Goal: Task Accomplishment & Management: Manage account settings

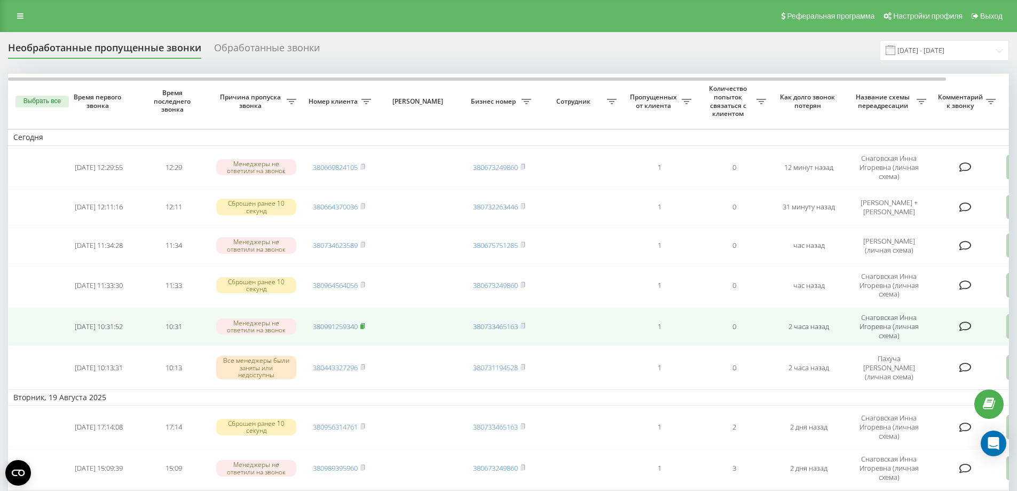
click at [364, 329] on rect at bounding box center [361, 326] width 3 height 5
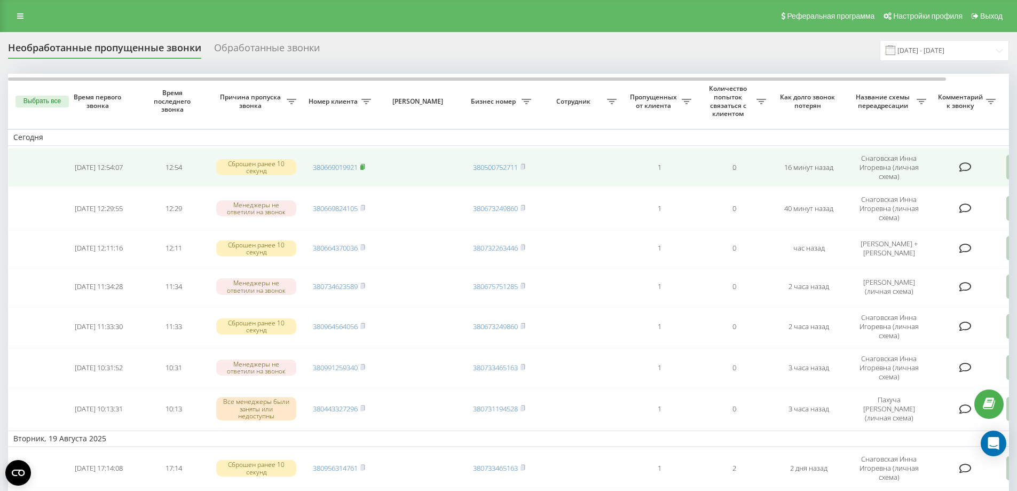
click at [365, 166] on icon at bounding box center [363, 166] width 4 height 5
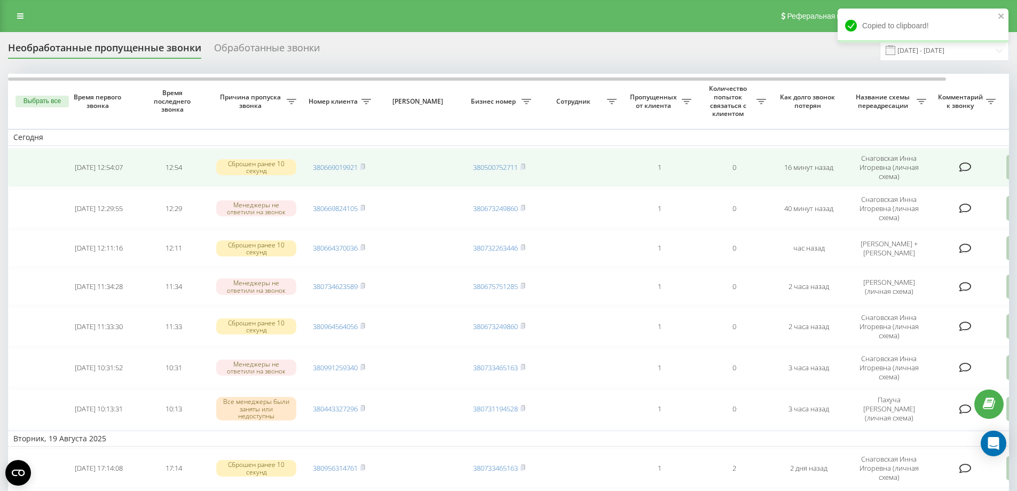
click at [997, 150] on td at bounding box center [966, 167] width 69 height 39
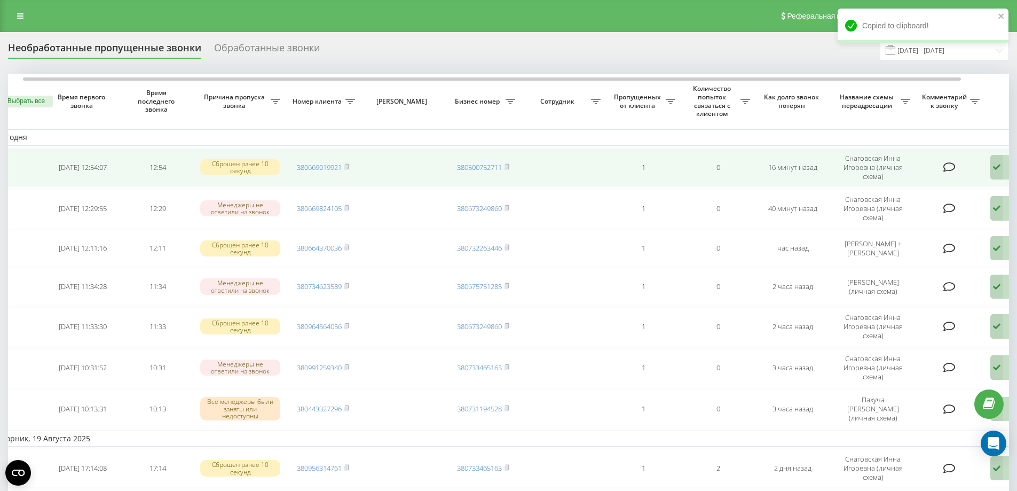
scroll to position [0, 67]
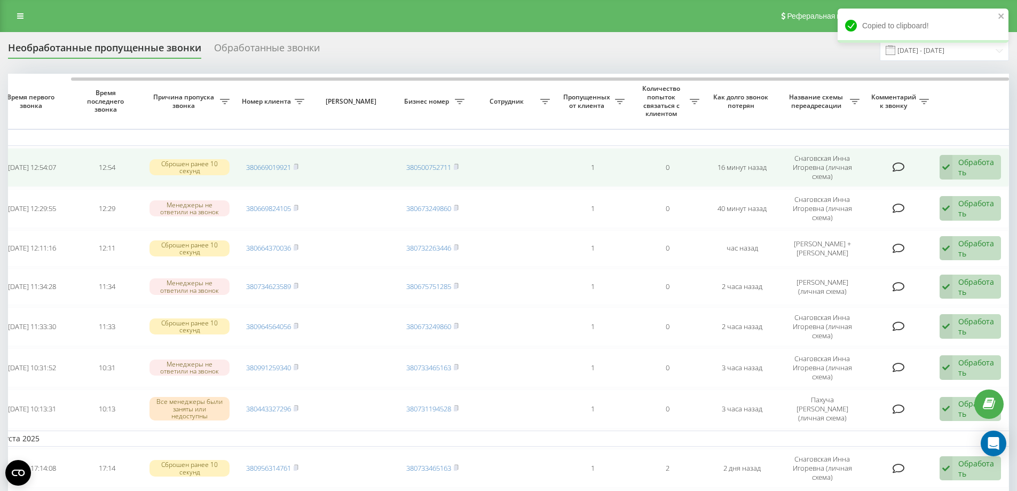
click at [990, 166] on div "Обработать" at bounding box center [976, 167] width 37 height 20
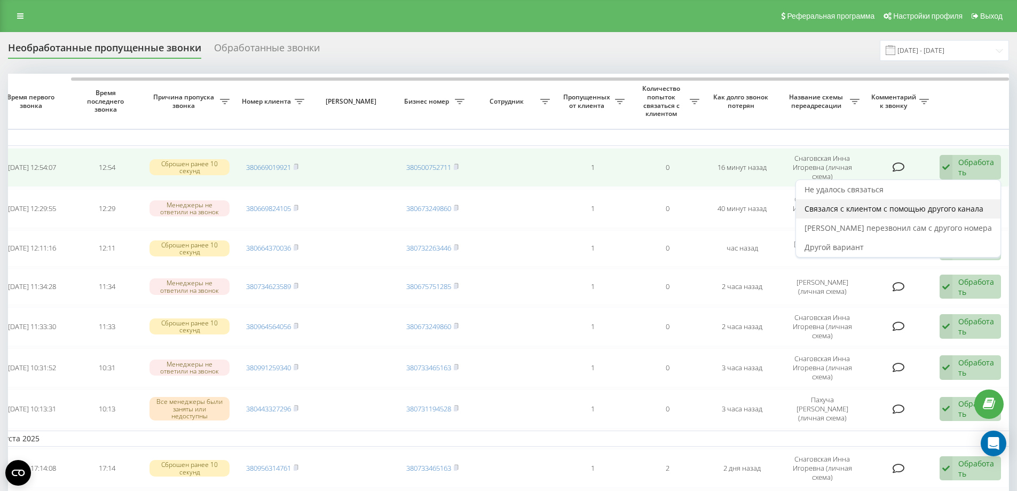
click at [893, 210] on span "Связался с клиентом с помощью другого канала" at bounding box center [894, 208] width 179 height 10
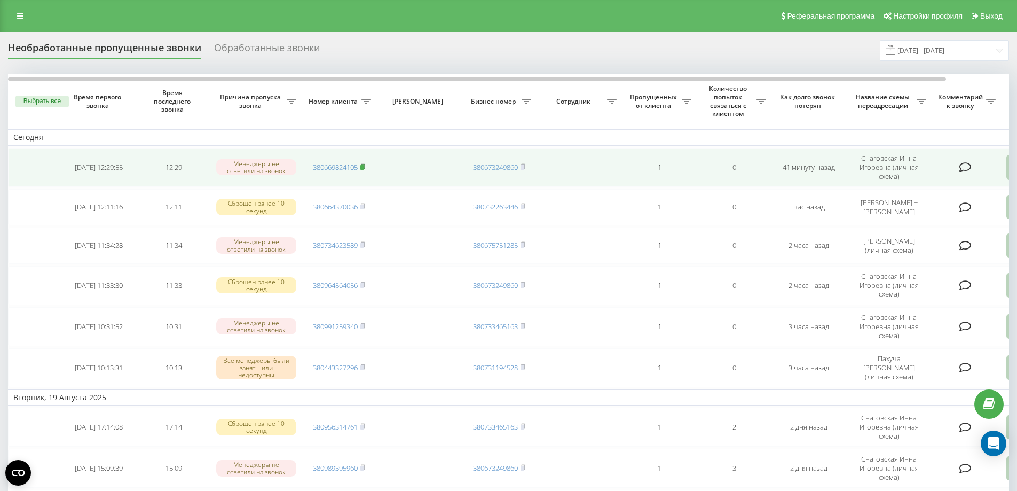
click at [365, 166] on icon at bounding box center [362, 166] width 5 height 6
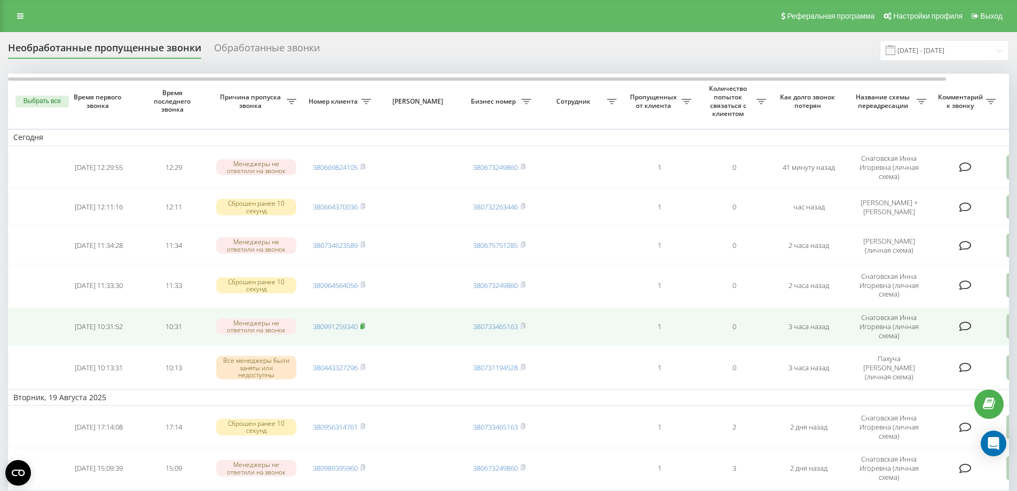
click at [364, 329] on rect at bounding box center [361, 326] width 3 height 5
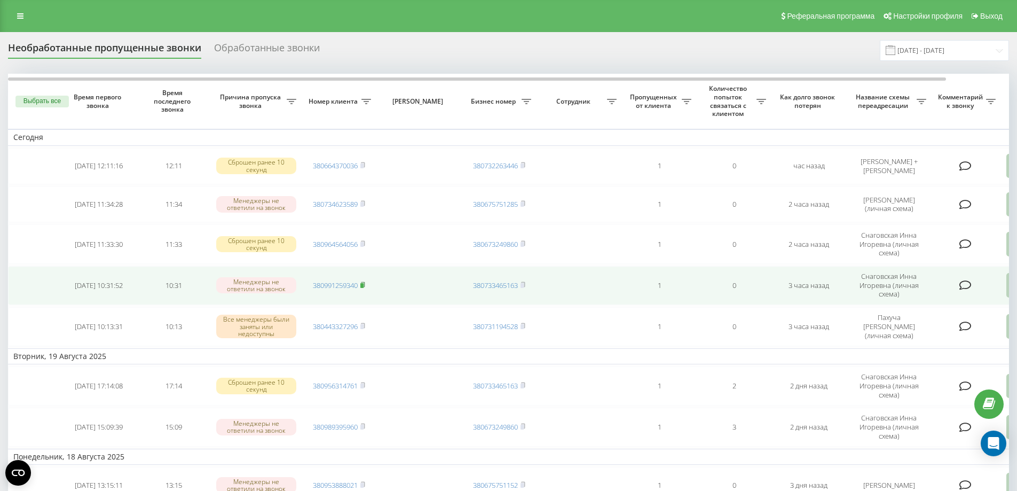
click at [364, 288] on rect at bounding box center [361, 285] width 3 height 5
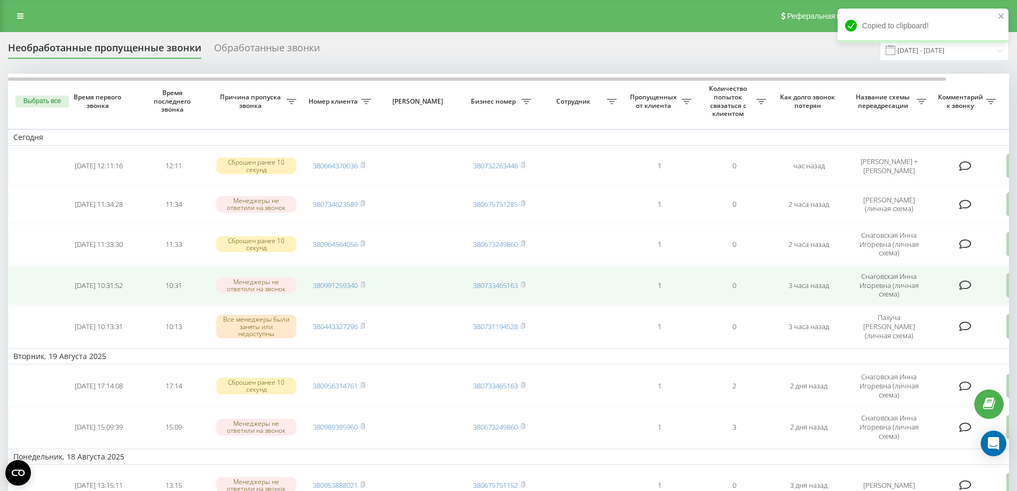
click at [698, 289] on td "0" at bounding box center [734, 285] width 75 height 39
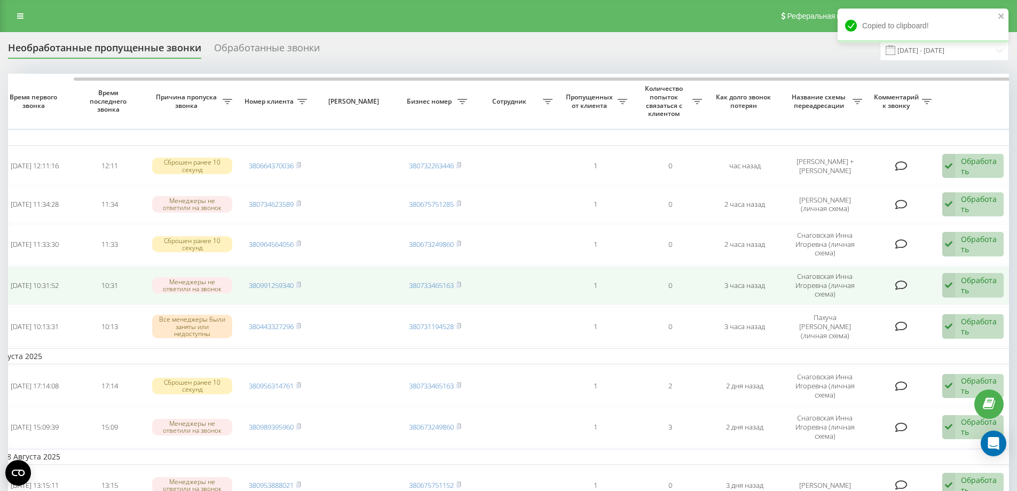
scroll to position [0, 67]
click at [972, 286] on div "Обработать" at bounding box center [976, 285] width 37 height 20
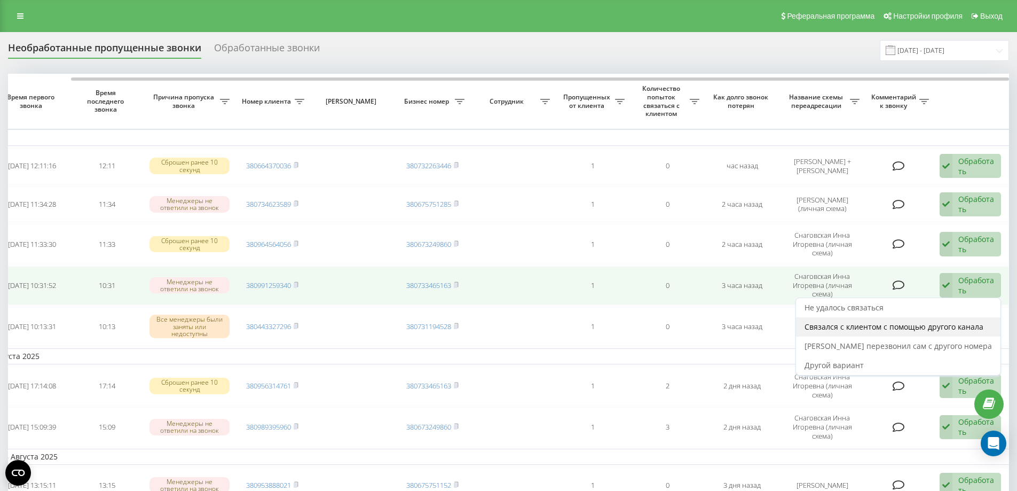
click at [893, 328] on span "Связался с клиентом с помощью другого канала" at bounding box center [894, 326] width 179 height 10
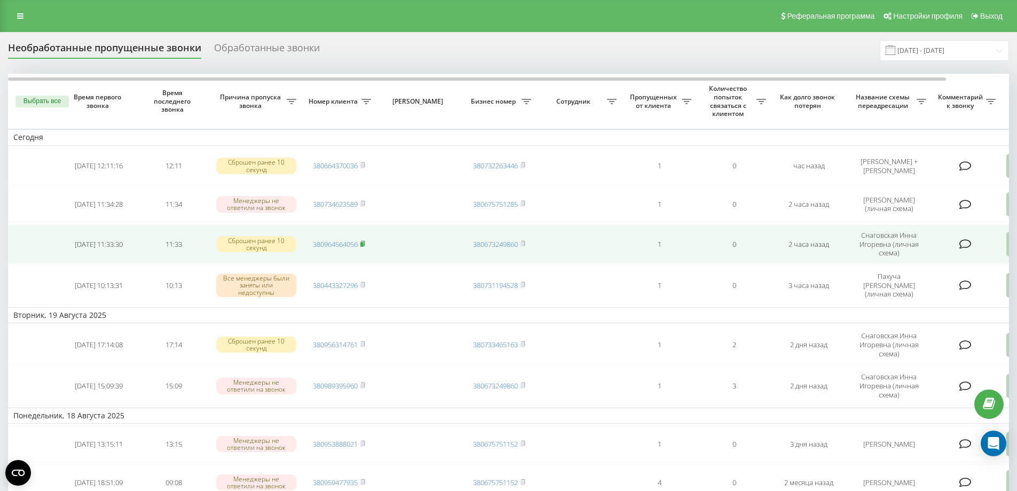
click at [365, 247] on icon at bounding box center [362, 243] width 5 height 6
click at [1001, 255] on td at bounding box center [966, 243] width 69 height 39
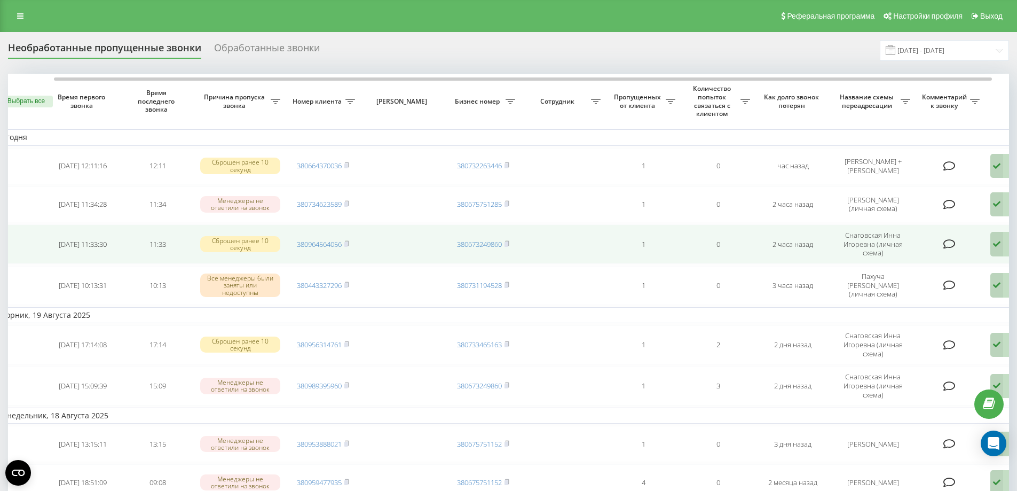
scroll to position [0, 32]
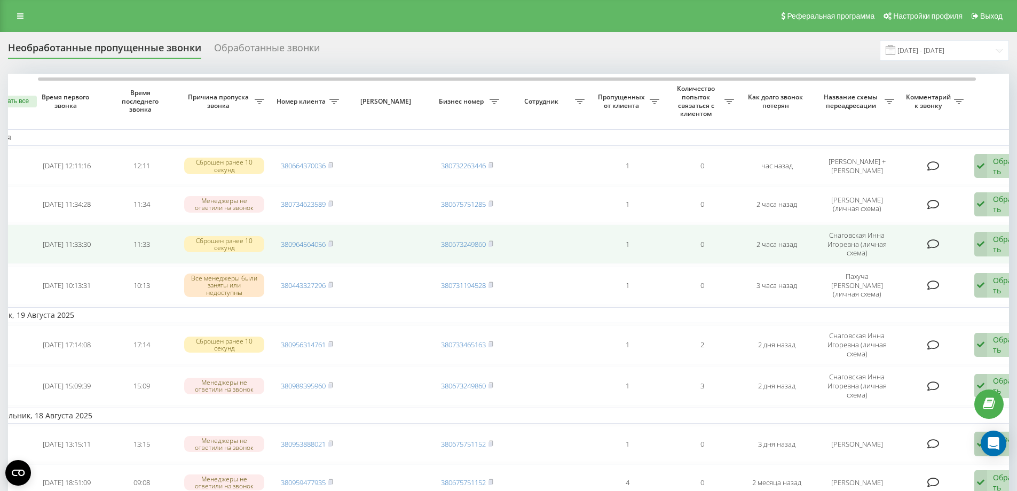
click at [1001, 254] on div "Обработать" at bounding box center [1011, 244] width 37 height 20
click at [885, 269] on span "Не удалось связаться" at bounding box center [878, 266] width 79 height 10
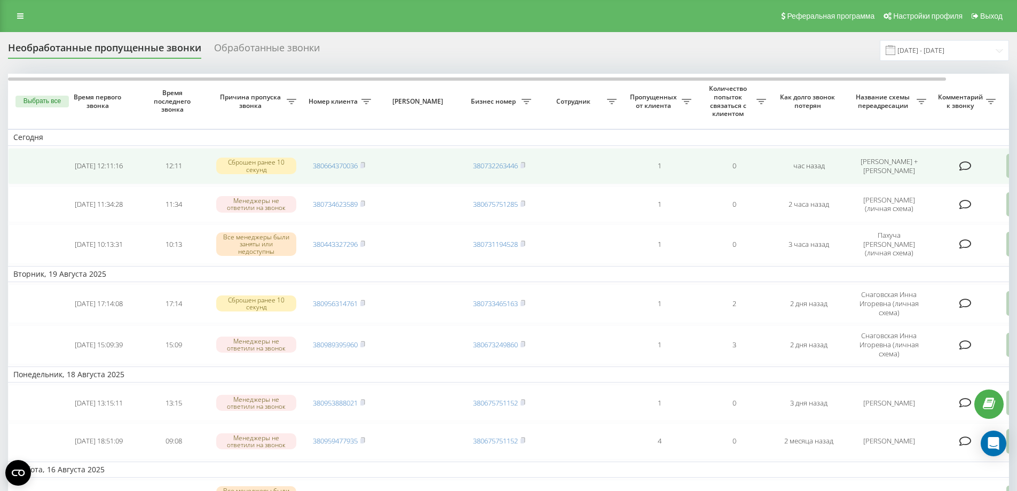
click at [367, 163] on td "380664370036" at bounding box center [339, 166] width 75 height 36
click at [363, 162] on icon at bounding box center [363, 164] width 4 height 5
